Goal: Check status: Check status

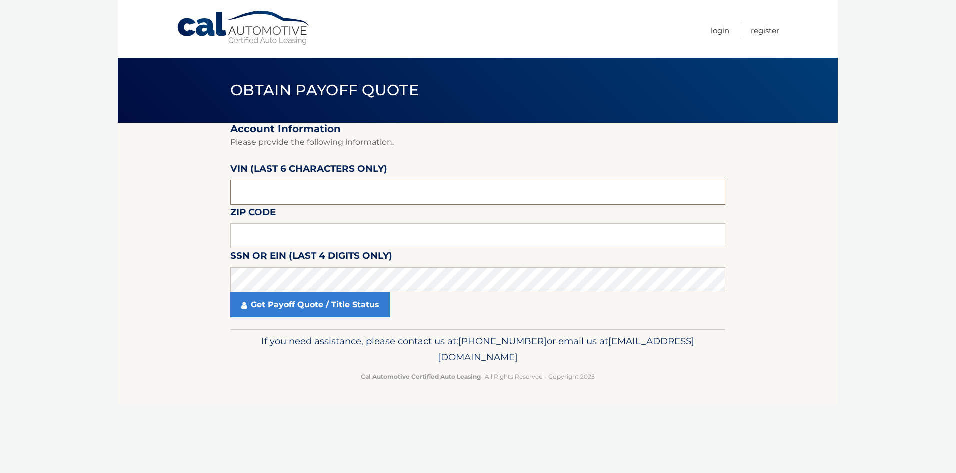
click at [307, 186] on input "text" at bounding box center [478, 192] width 495 height 25
drag, startPoint x: 303, startPoint y: 191, endPoint x: 274, endPoint y: 234, distance: 52.2
click at [274, 234] on input "text" at bounding box center [478, 235] width 495 height 25
paste input "3CZRZ2"
drag, startPoint x: 276, startPoint y: 192, endPoint x: -2, endPoint y: 191, distance: 278.0
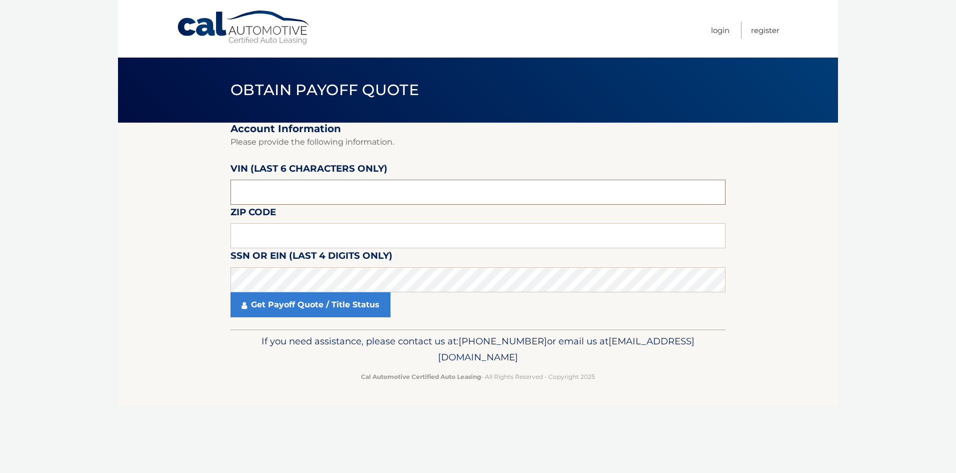
click at [0, 191] on html "Cal Automotive Menu Login Register Obtain Payoff Quote" at bounding box center [478, 236] width 956 height 473
type input "3CZRZ2"
type input "712367"
click at [295, 241] on input "text" at bounding box center [478, 235] width 495 height 25
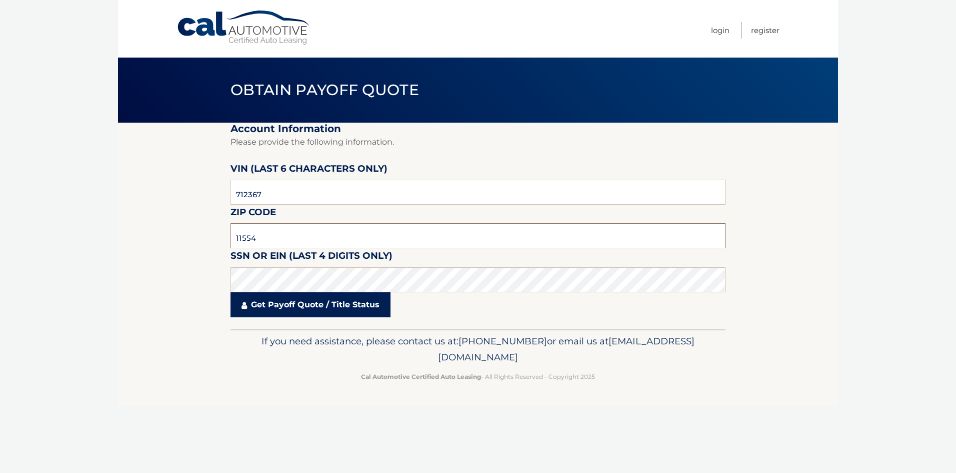
type input "11554"
click at [371, 311] on link "Get Payoff Quote / Title Status" at bounding box center [311, 304] width 160 height 25
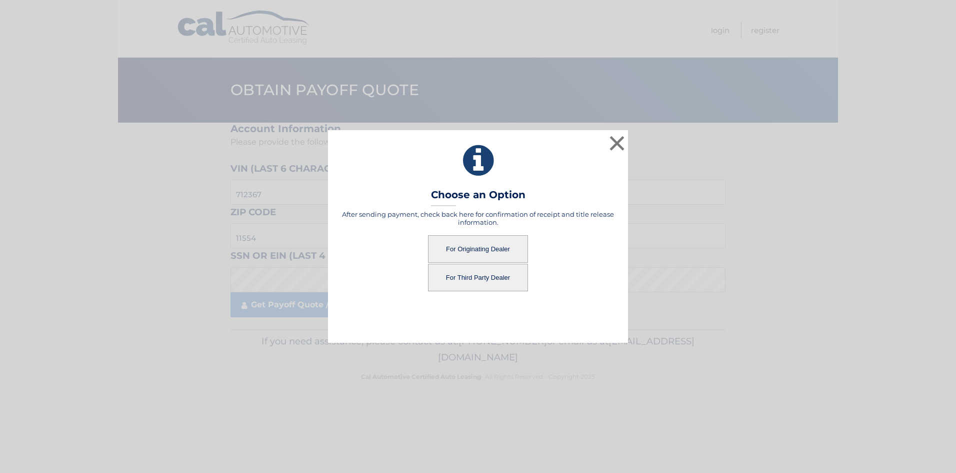
click at [460, 255] on button "For Originating Dealer" at bounding box center [478, 249] width 100 height 28
click at [459, 256] on button "For Originating Dealer" at bounding box center [478, 249] width 100 height 28
